Goal: Information Seeking & Learning: Compare options

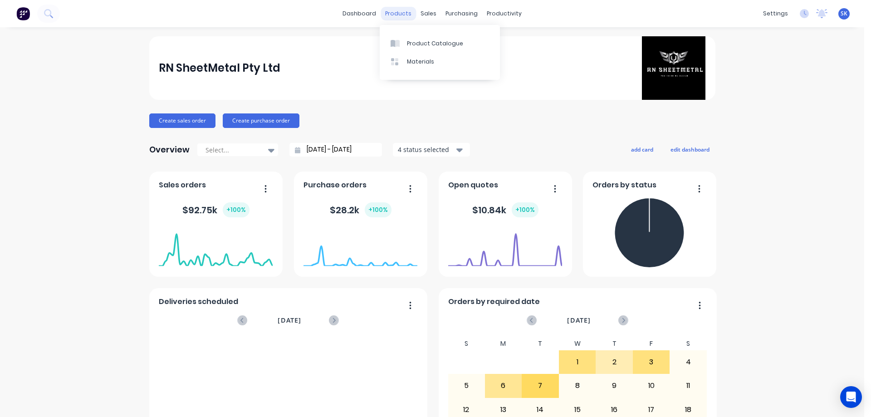
click at [387, 12] on div "products" at bounding box center [398, 14] width 35 height 14
click at [413, 36] on link "Product Catalogue" at bounding box center [440, 43] width 120 height 18
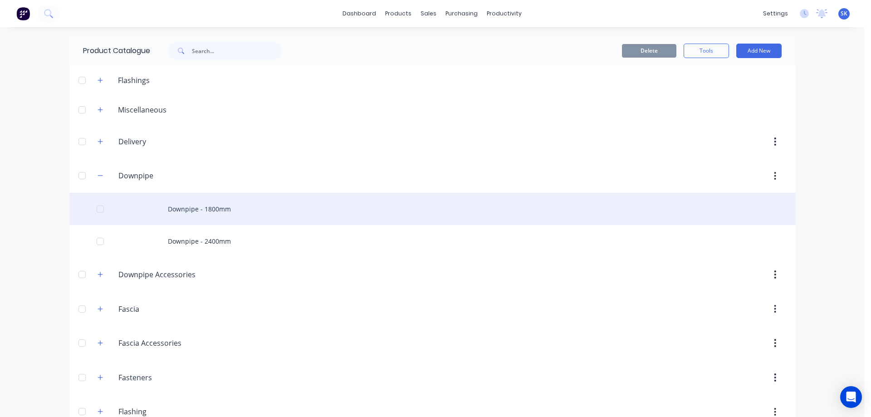
click at [179, 207] on div "Downpipe - 1800mm" at bounding box center [432, 209] width 726 height 32
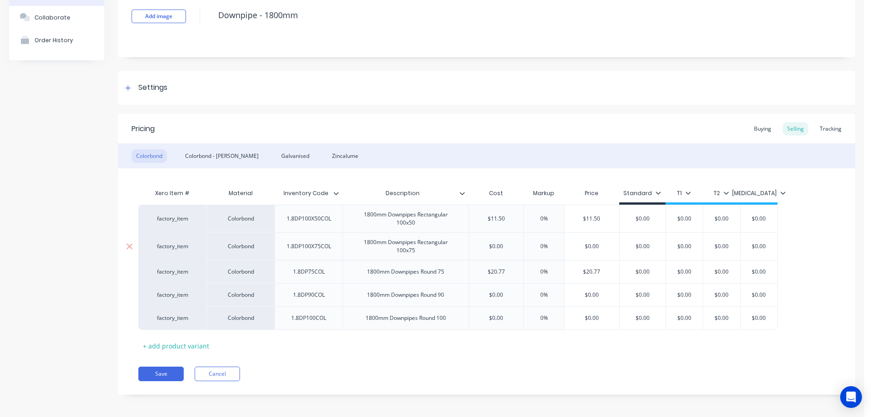
scroll to position [66, 0]
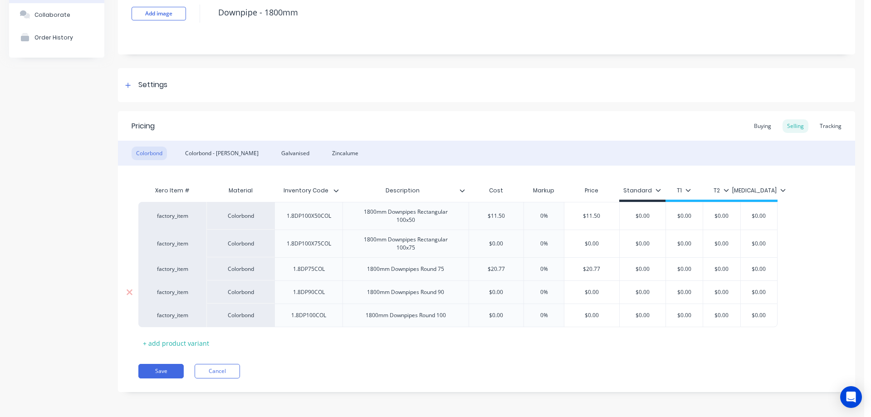
type textarea "x"
click at [216, 152] on div "Colorbond - [PERSON_NAME]" at bounding box center [222, 154] width 83 height 14
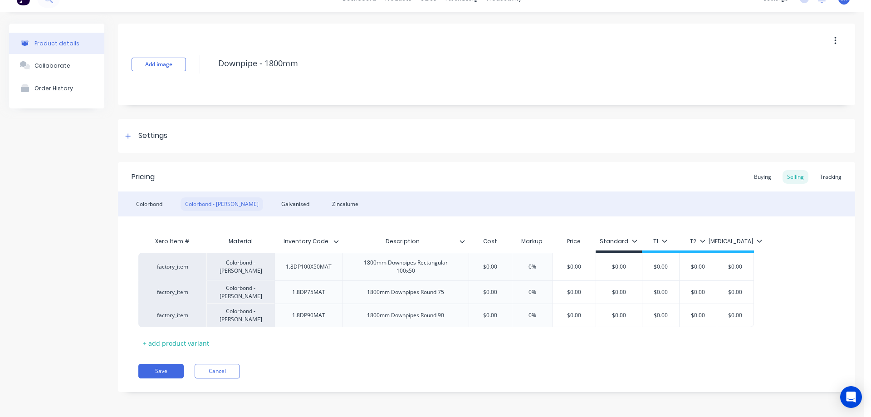
scroll to position [15, 0]
click at [277, 203] on div "Galvanised" at bounding box center [295, 204] width 37 height 14
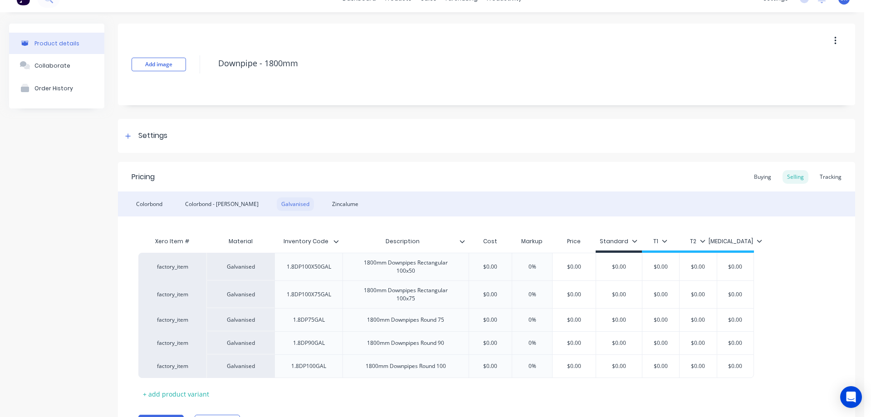
scroll to position [66, 0]
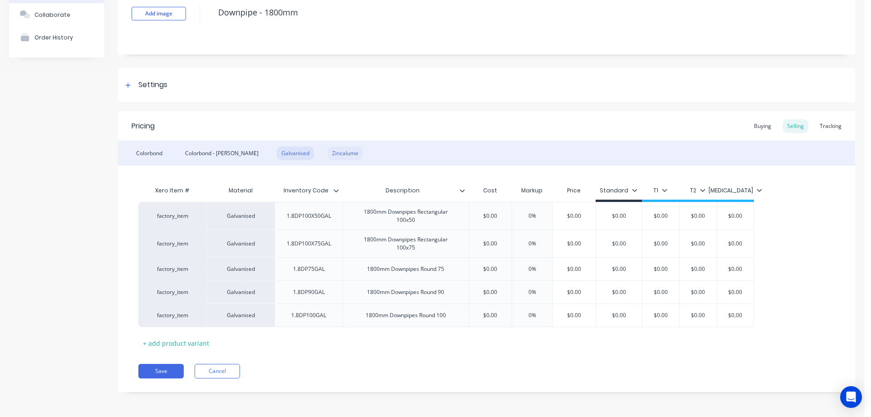
click at [328, 155] on div "Zincalume" at bounding box center [345, 154] width 35 height 14
click at [277, 152] on div "Galvanised" at bounding box center [295, 154] width 37 height 14
click at [226, 153] on div "Colorbond - [PERSON_NAME]" at bounding box center [222, 154] width 83 height 14
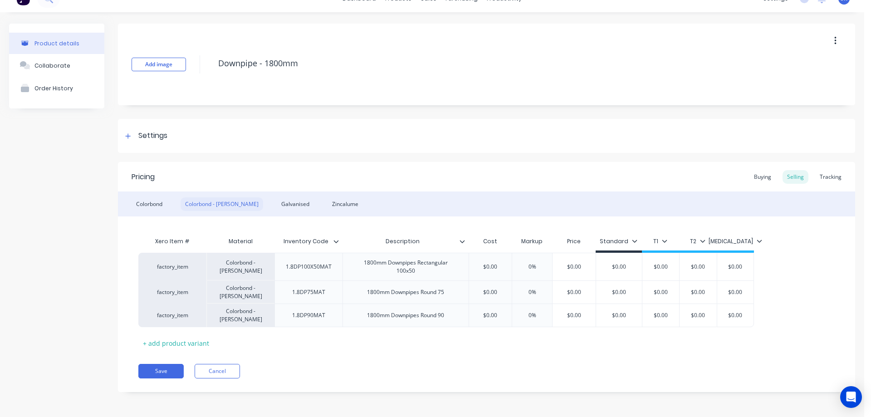
scroll to position [15, 0]
click at [142, 199] on div "Colorbond" at bounding box center [149, 204] width 35 height 14
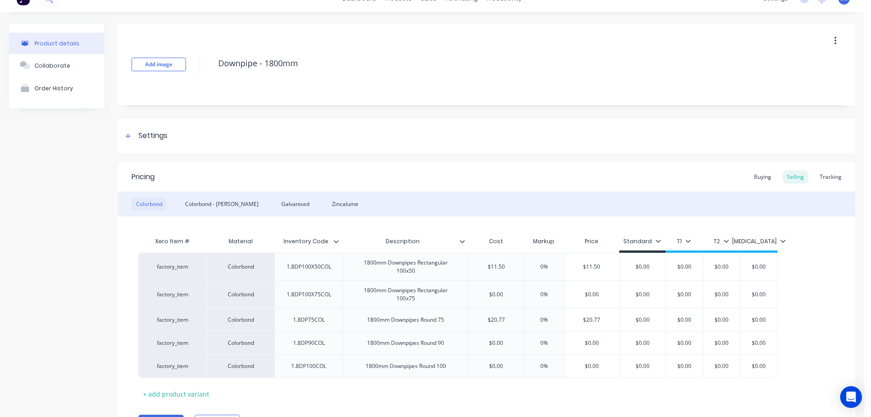
scroll to position [66, 0]
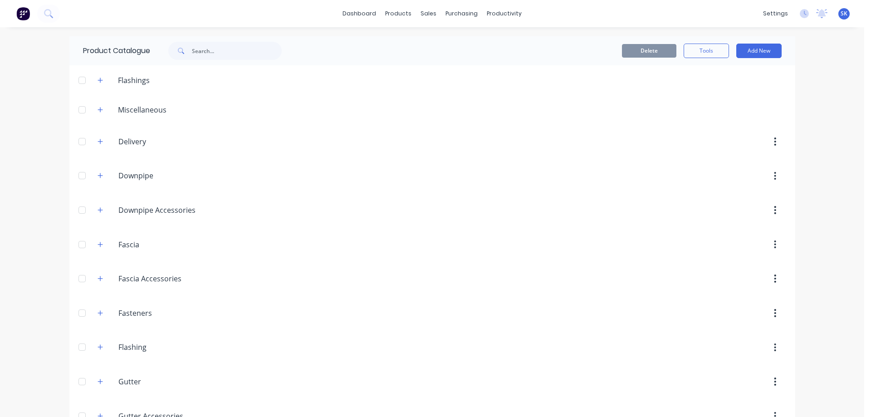
click at [18, 13] on img at bounding box center [23, 14] width 14 height 14
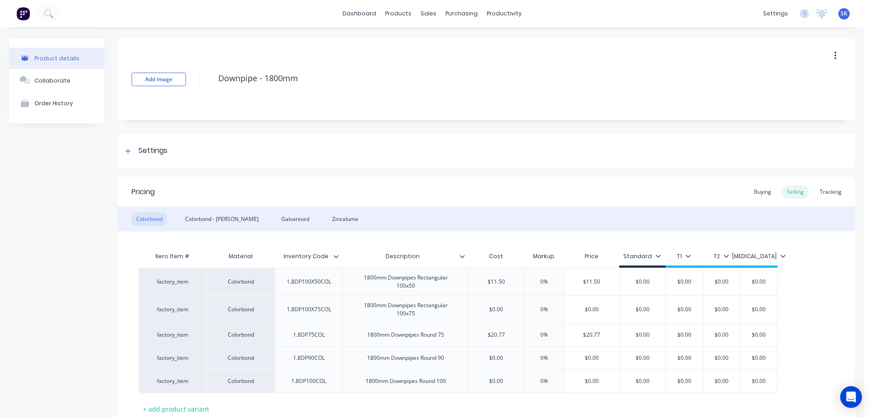
scroll to position [66, 0]
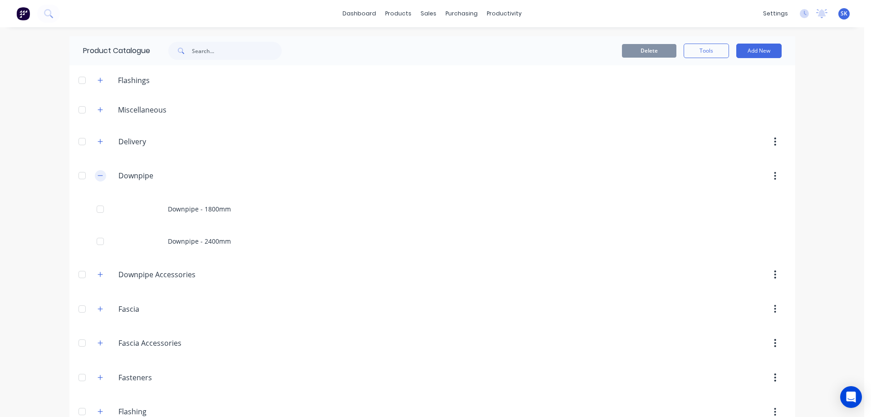
click at [98, 174] on icon "button" at bounding box center [100, 175] width 5 height 6
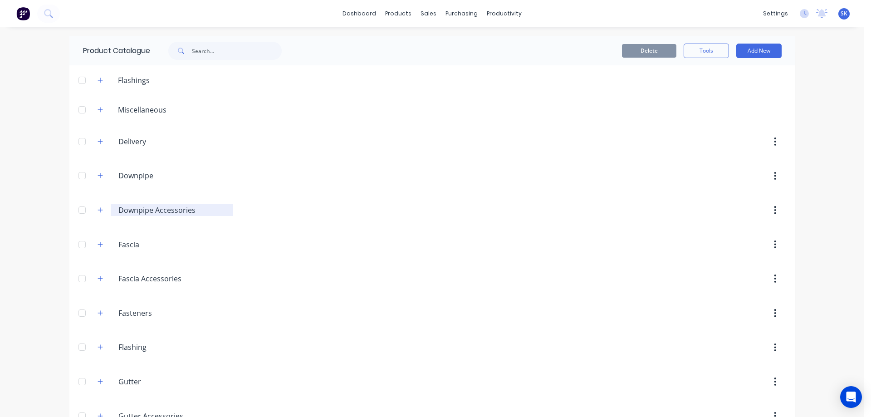
click at [144, 215] on input "Downpipe Accessories" at bounding box center [172, 210] width 108 height 11
click at [98, 210] on icon "button" at bounding box center [100, 209] width 5 height 5
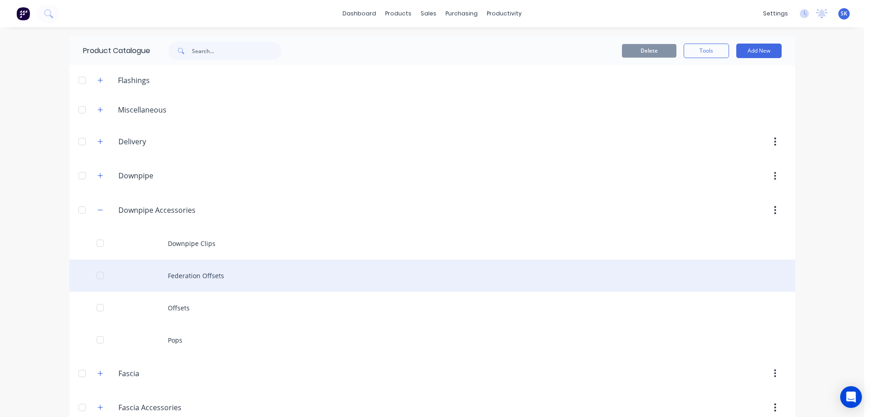
click at [192, 280] on div "Federation Offsets" at bounding box center [432, 275] width 726 height 32
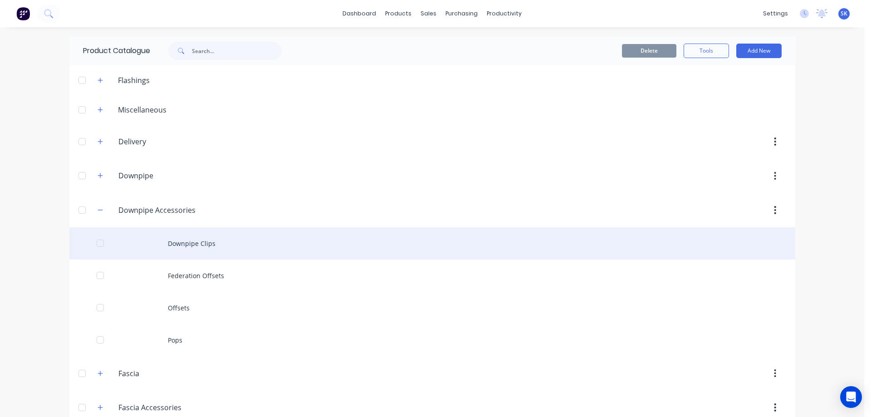
click at [202, 251] on div "Downpipe Clips" at bounding box center [432, 243] width 726 height 32
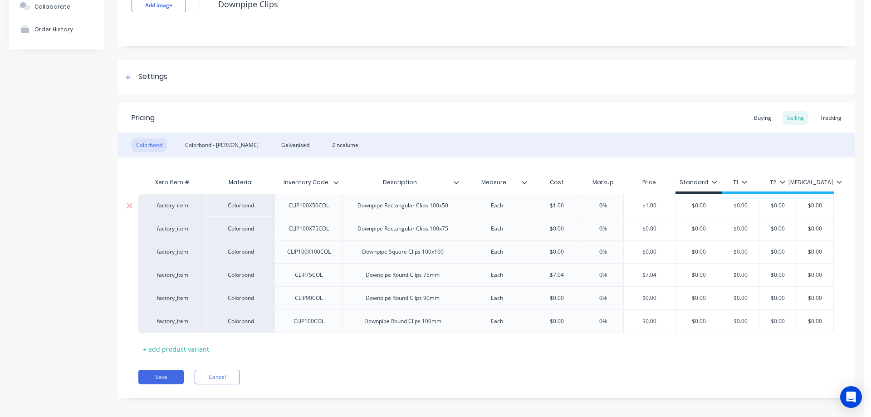
scroll to position [80, 0]
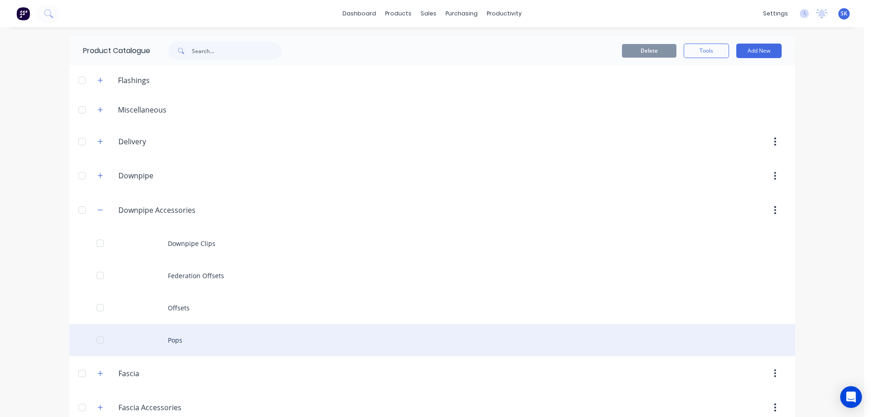
click at [187, 336] on div "Pops" at bounding box center [432, 340] width 726 height 32
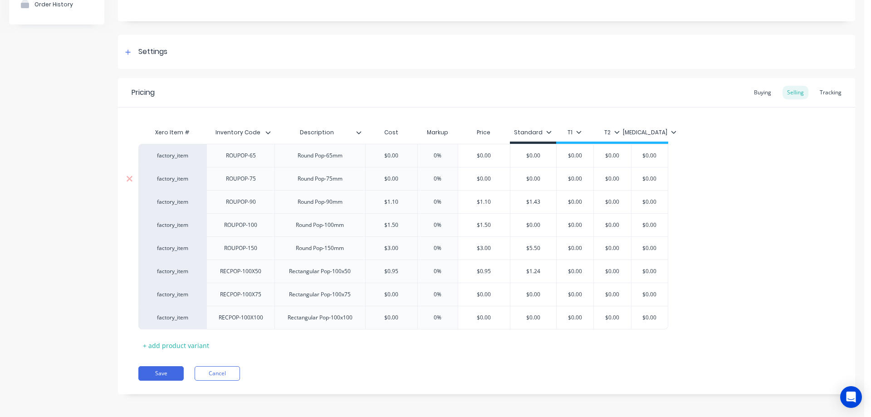
scroll to position [101, 0]
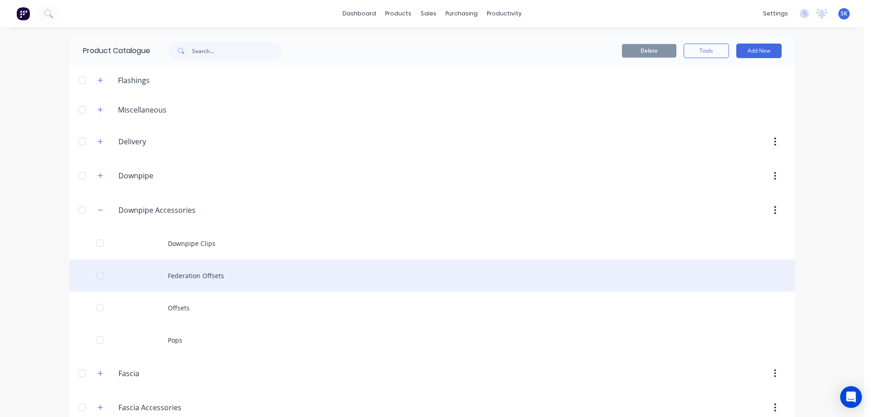
click at [180, 278] on div "Federation Offsets" at bounding box center [432, 275] width 726 height 32
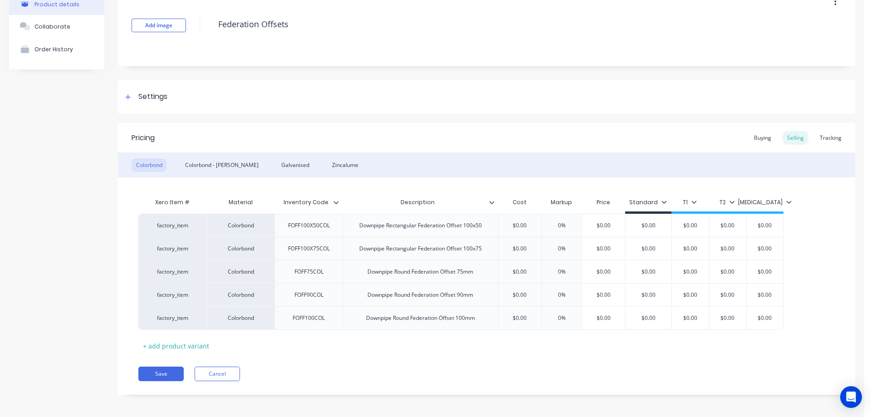
scroll to position [57, 0]
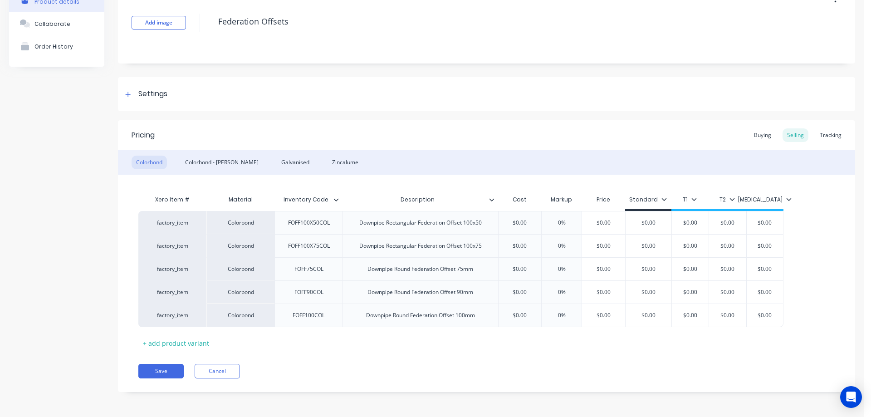
type textarea "x"
click at [210, 165] on div "Colorbond - [PERSON_NAME]" at bounding box center [222, 163] width 83 height 14
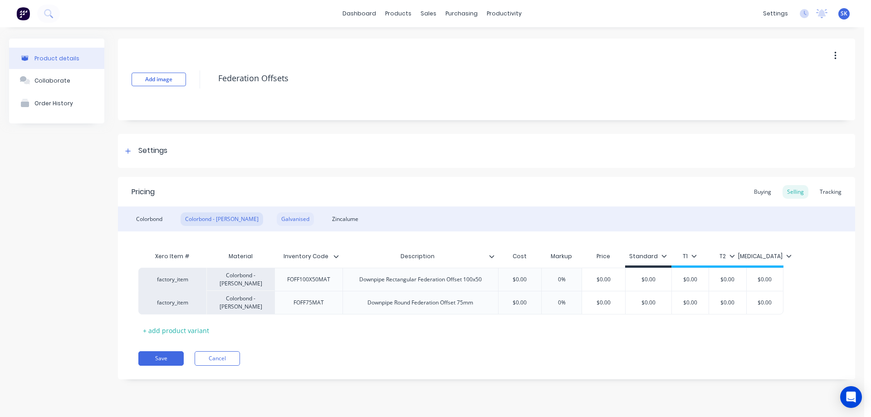
click at [277, 217] on div "Galvanised" at bounding box center [295, 219] width 37 height 14
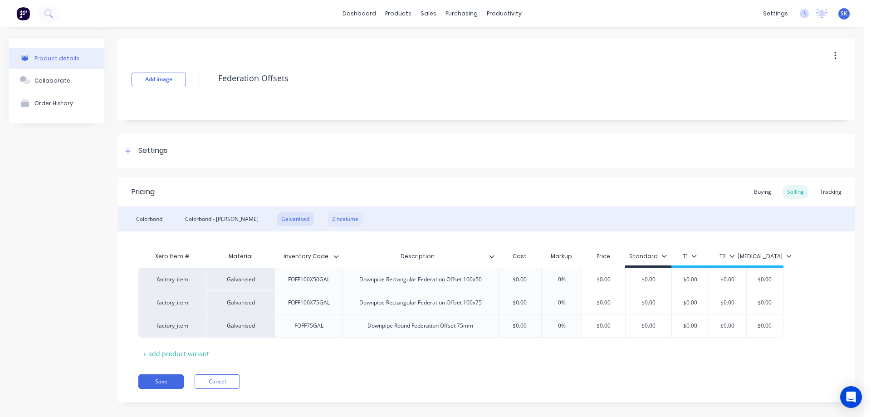
click at [328, 219] on div "Zincalume" at bounding box center [345, 219] width 35 height 14
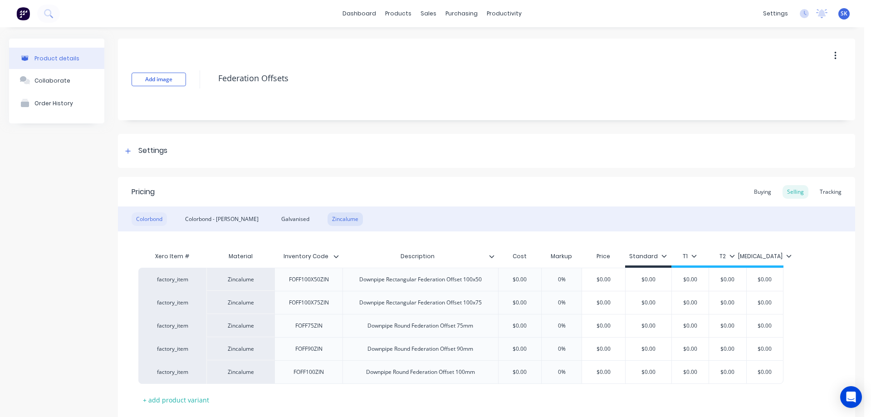
click at [146, 222] on div "Colorbond" at bounding box center [149, 219] width 35 height 14
click at [25, 17] on img at bounding box center [23, 14] width 14 height 14
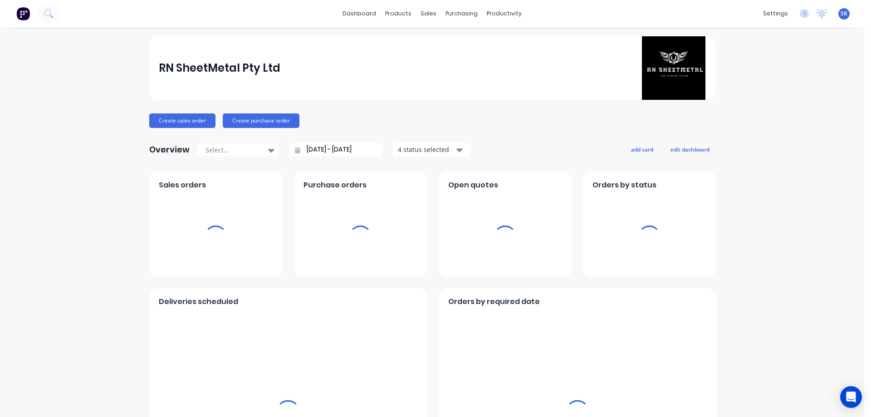
click at [312, 146] on input "[DATE] - [DATE]" at bounding box center [339, 150] width 78 height 14
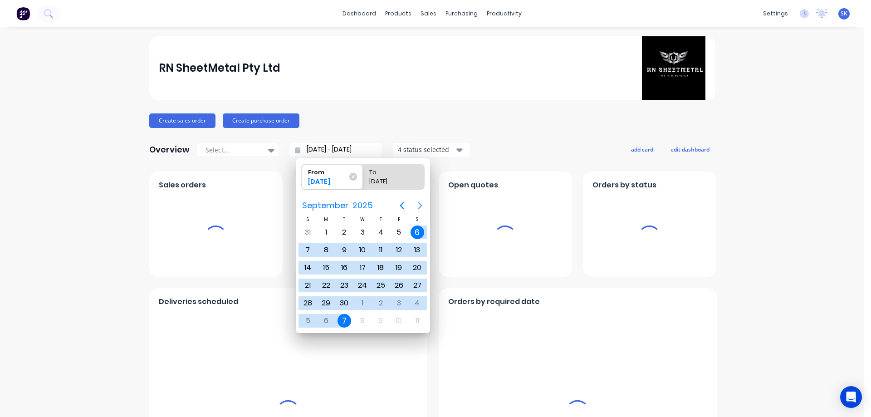
click at [421, 203] on icon "Next page" at bounding box center [420, 205] width 11 height 11
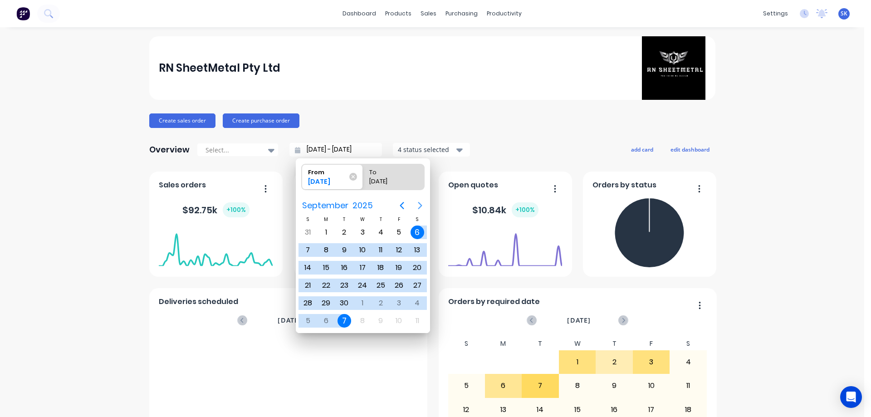
click at [419, 201] on icon "Next page" at bounding box center [420, 205] width 11 height 11
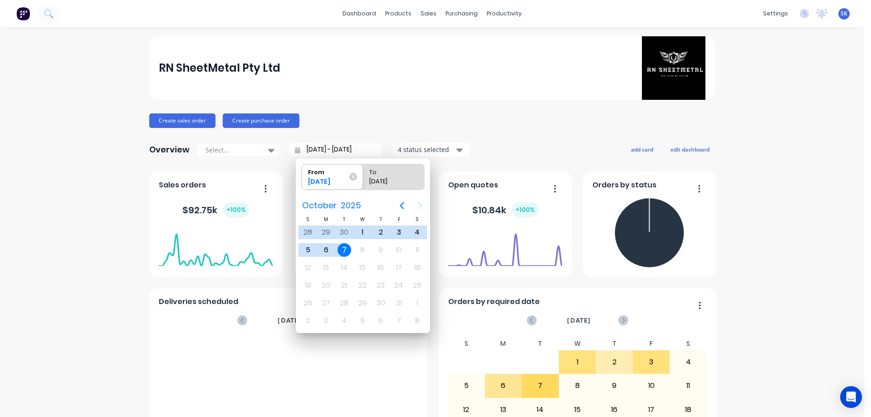
click at [343, 246] on div "7" at bounding box center [345, 250] width 14 height 14
type input "[DATE] - [DATE]"
radio input "false"
radio input "true"
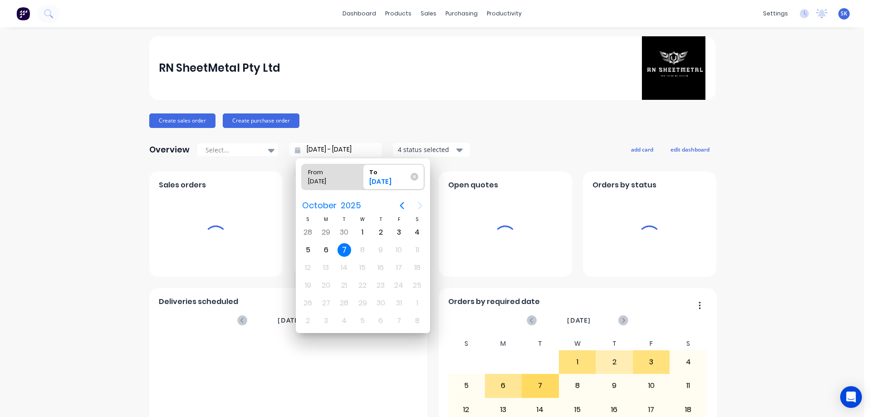
click at [343, 246] on div "7" at bounding box center [345, 250] width 14 height 14
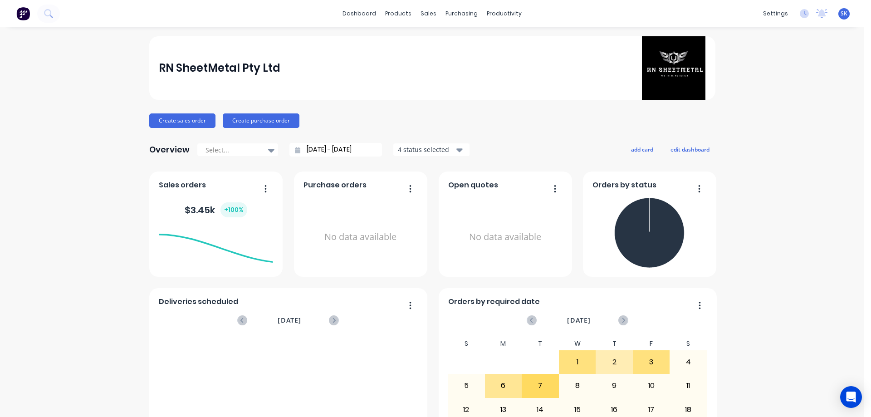
click at [414, 148] on div "4 status selected" at bounding box center [426, 150] width 57 height 10
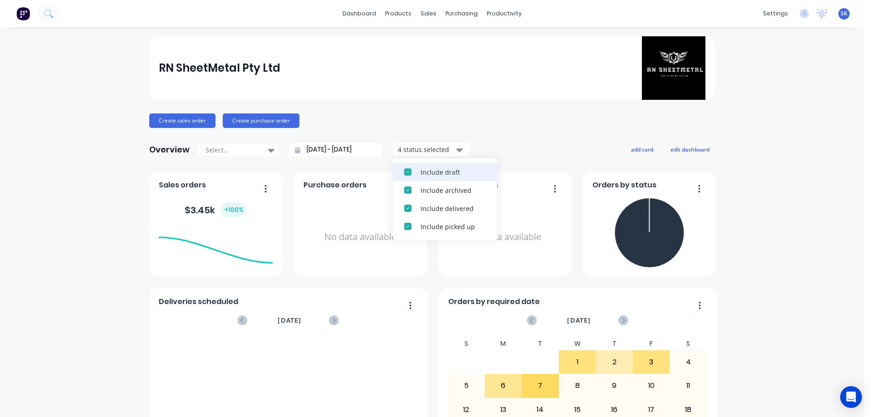
click at [427, 176] on div "Include draft" at bounding box center [453, 172] width 65 height 10
click at [427, 176] on div "Include archived" at bounding box center [453, 172] width 65 height 10
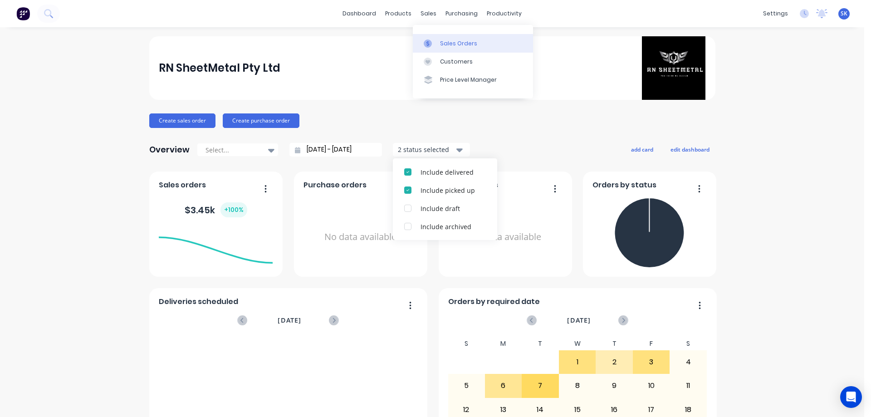
click at [442, 39] on div "Sales Orders" at bounding box center [458, 43] width 37 height 8
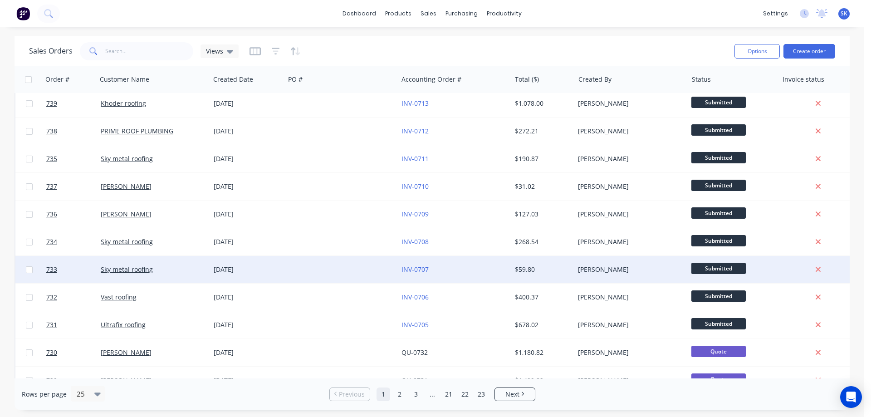
scroll to position [45, 0]
